Goal: Transaction & Acquisition: Obtain resource

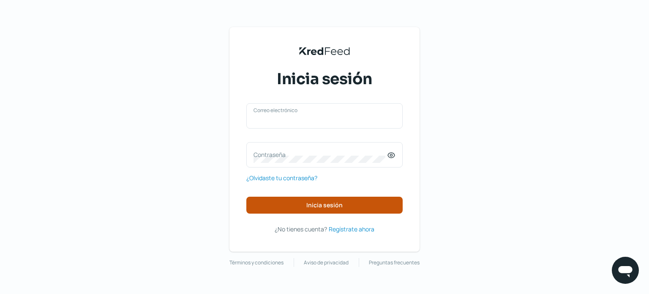
type input "[EMAIL_ADDRESS][DOMAIN_NAME]"
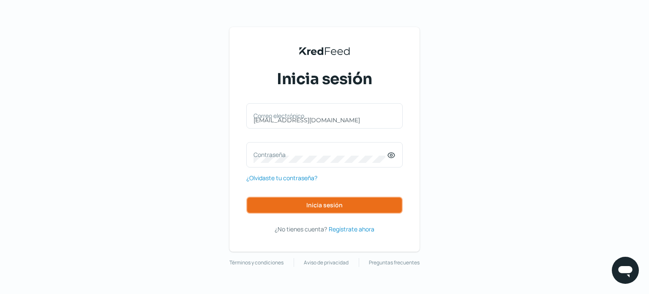
click at [322, 202] on span "Inicia sesión" at bounding box center [324, 205] width 36 height 6
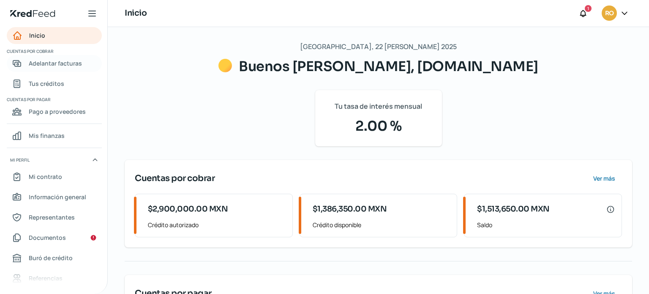
click at [69, 61] on span "Adelantar facturas" at bounding box center [55, 63] width 53 height 11
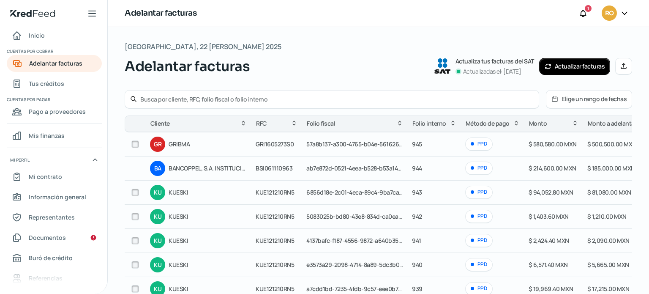
click at [136, 142] on input "checkbox" at bounding box center [135, 144] width 8 height 8
checkbox input "true"
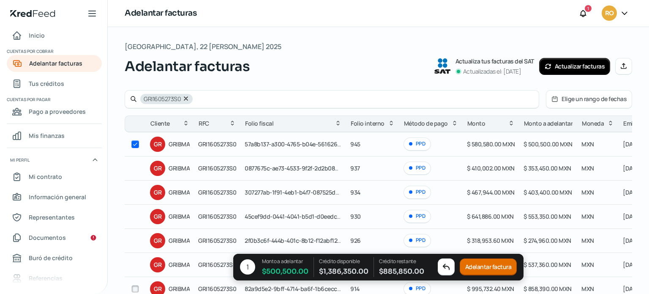
click at [481, 270] on button "Adelantar factura" at bounding box center [488, 267] width 57 height 17
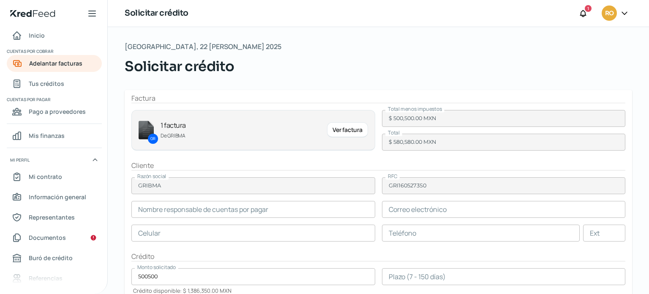
type input "[PERSON_NAME]"
type input "[EMAIL_ADDRESS][DOMAIN_NAME]"
type input "33 - 3441 - 5091"
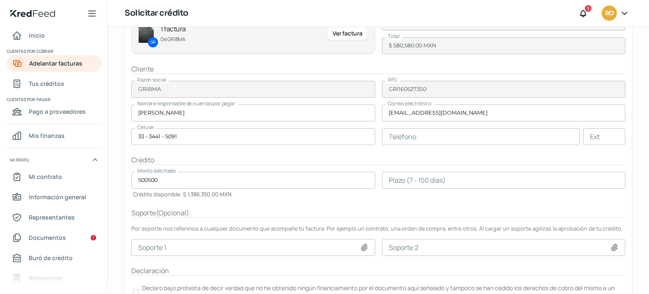
scroll to position [127, 0]
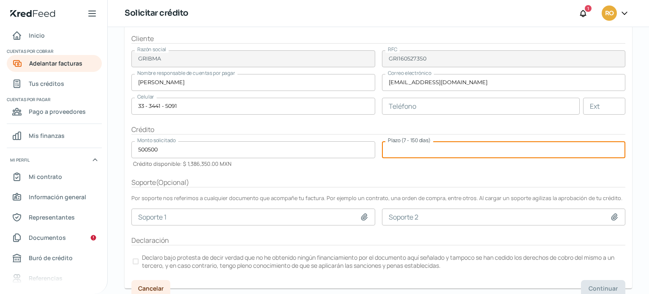
click at [393, 148] on input "number" at bounding box center [504, 149] width 244 height 17
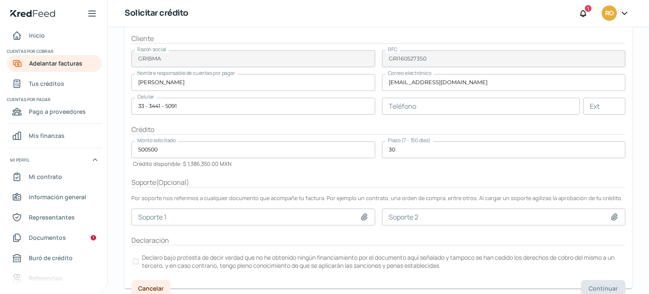
click at [374, 174] on form "Factura GR 1 factura De GRIBMA Ver factura Total menos impuestos $ 500,500.00 M…" at bounding box center [378, 125] width 507 height 325
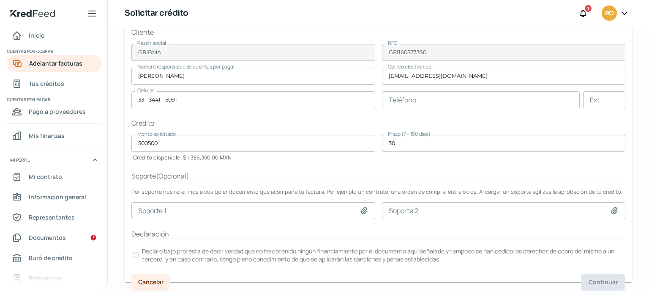
click at [136, 252] on div at bounding box center [136, 255] width 6 height 6
click at [597, 279] on span "Continuar" at bounding box center [603, 282] width 29 height 6
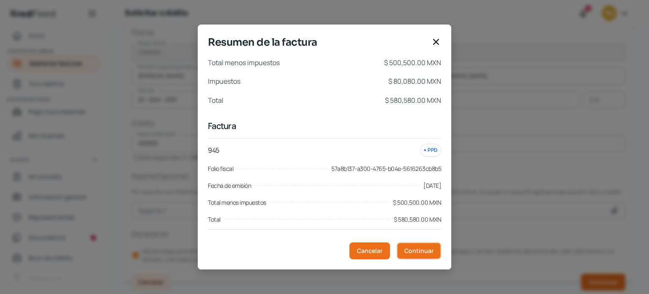
click at [416, 248] on span "Continuar" at bounding box center [418, 251] width 29 height 6
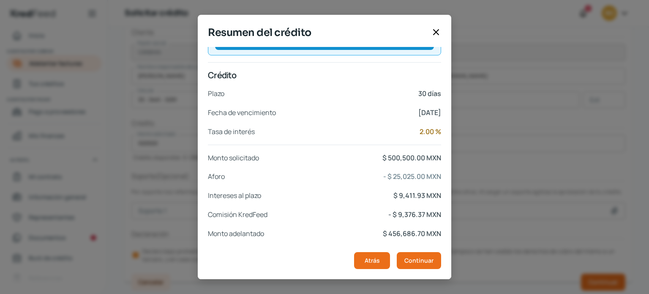
scroll to position [161, 0]
click at [433, 35] on icon at bounding box center [436, 32] width 10 height 10
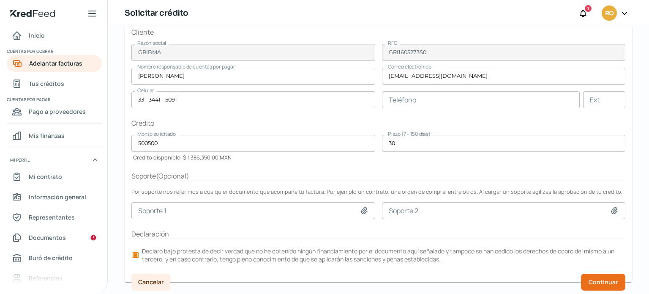
click at [395, 140] on input "30" at bounding box center [504, 143] width 244 height 17
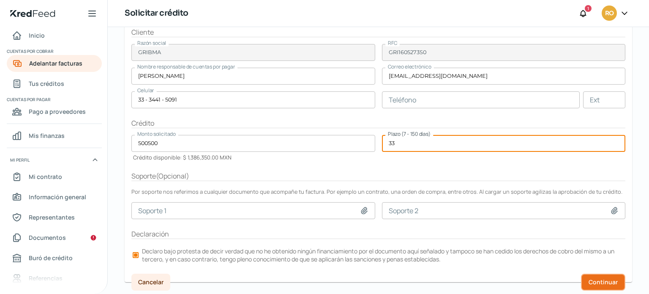
click at [609, 283] on span "Continuar" at bounding box center [603, 282] width 29 height 6
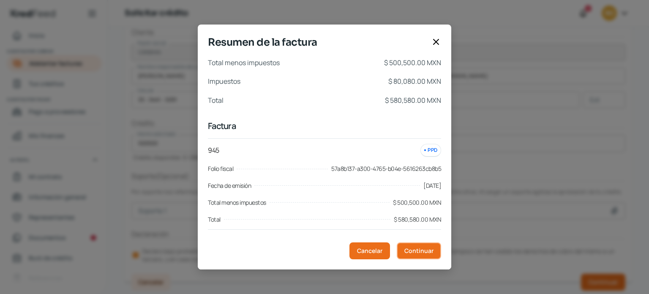
click at [419, 248] on span "Continuar" at bounding box center [418, 251] width 29 height 6
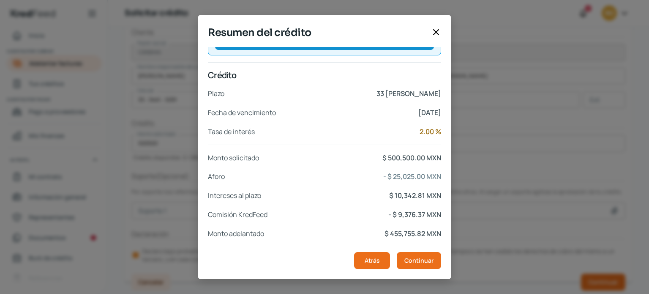
click at [437, 32] on icon at bounding box center [436, 32] width 10 height 10
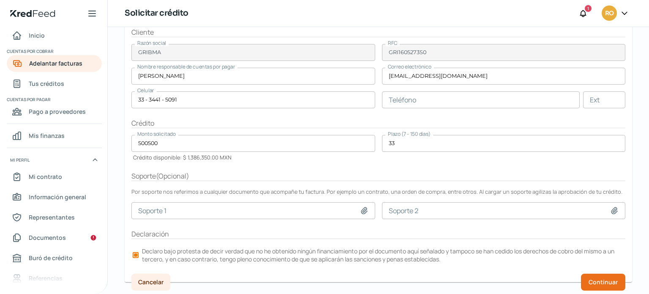
click at [396, 144] on input "33" at bounding box center [504, 143] width 244 height 17
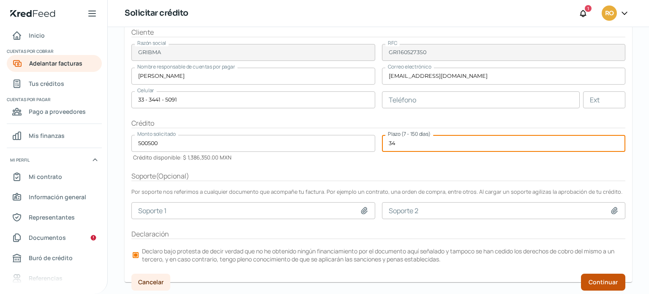
type input "34"
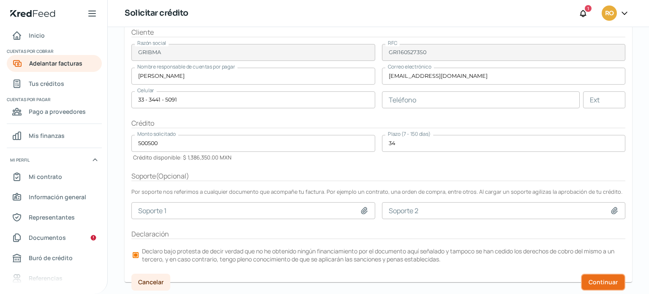
click at [602, 280] on span "Continuar" at bounding box center [603, 282] width 29 height 6
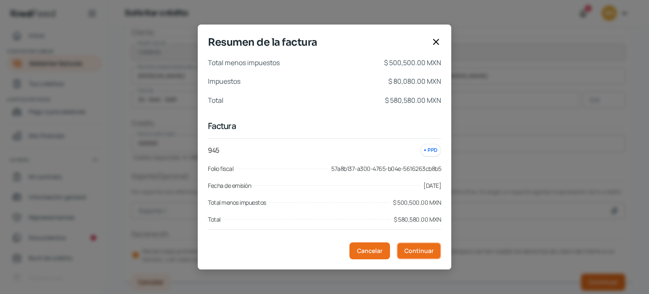
click at [425, 248] on span "Continuar" at bounding box center [418, 251] width 29 height 6
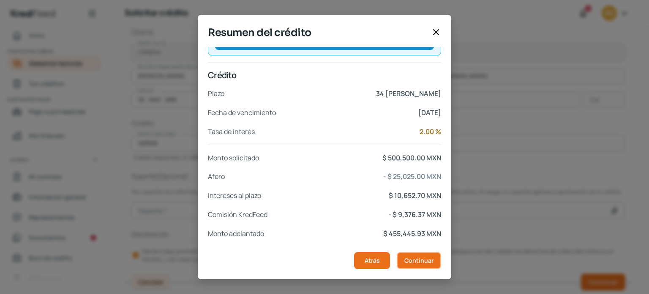
click at [412, 255] on button "Continuar" at bounding box center [419, 260] width 44 height 17
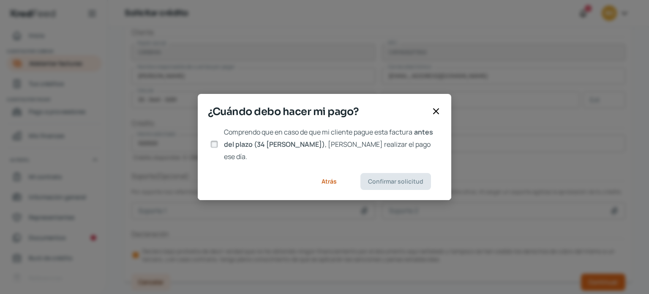
click at [213, 142] on input "Comprendo que en caso de que mi cliente pague esta factura antes del plazo (34 …" at bounding box center [214, 144] width 8 height 8
checkbox input "true"
click at [399, 179] on span "Confirmar solicitud" at bounding box center [395, 181] width 55 height 6
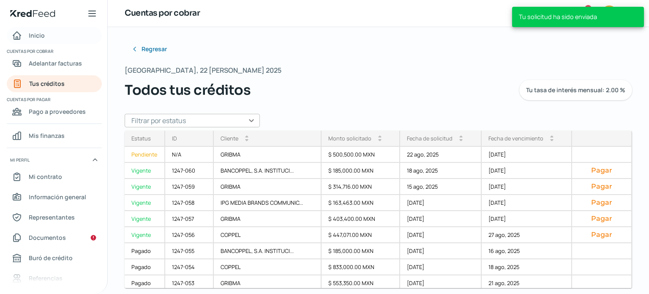
click at [35, 42] on link "Inicio" at bounding box center [54, 35] width 95 height 17
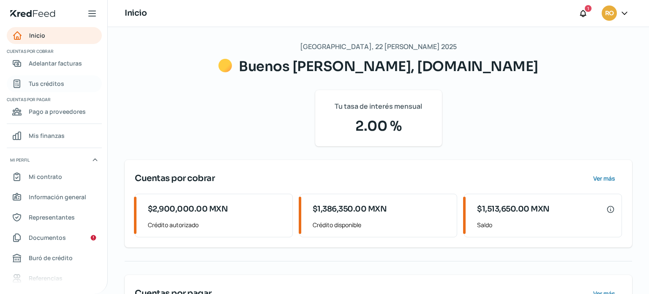
click at [44, 81] on span "Tus créditos" at bounding box center [46, 83] width 35 height 11
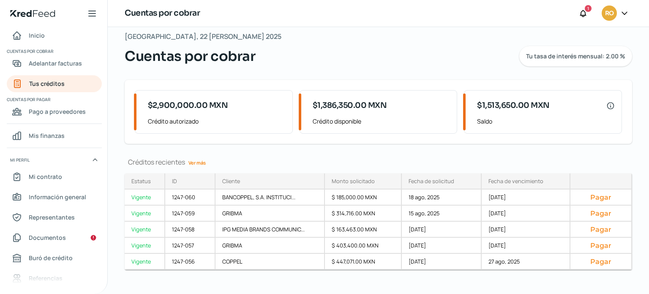
scroll to position [19, 0]
